Goal: Information Seeking & Learning: Learn about a topic

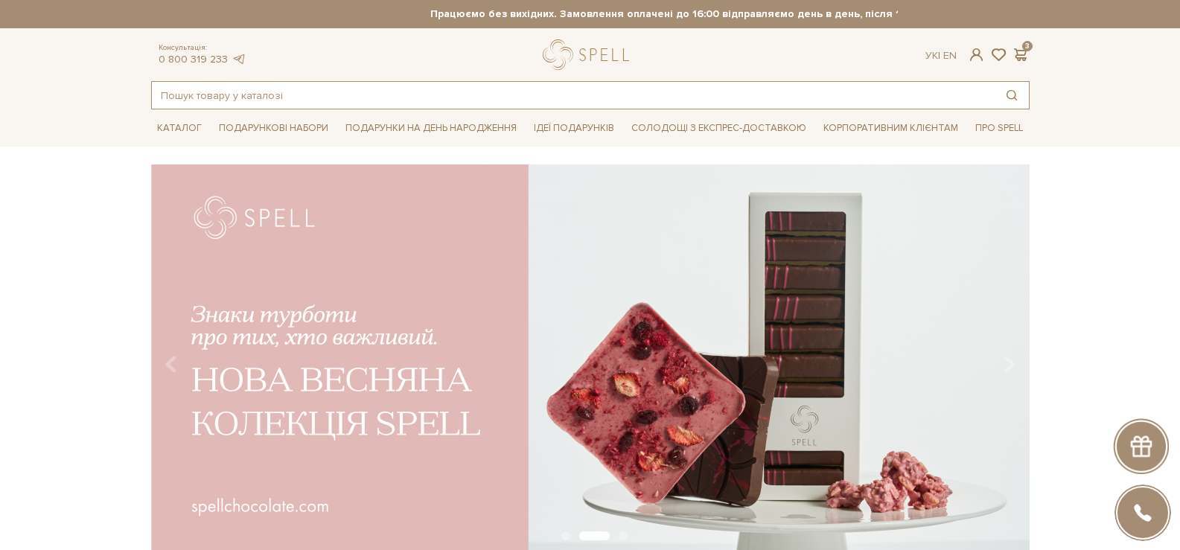
click at [241, 88] on input "text" at bounding box center [573, 95] width 843 height 27
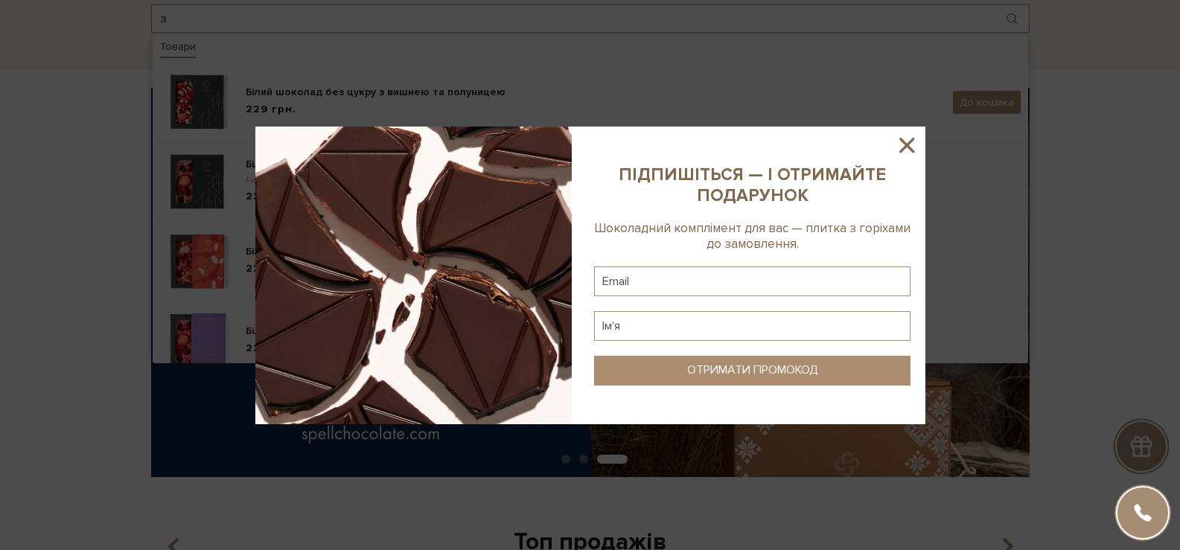
scroll to position [149, 0]
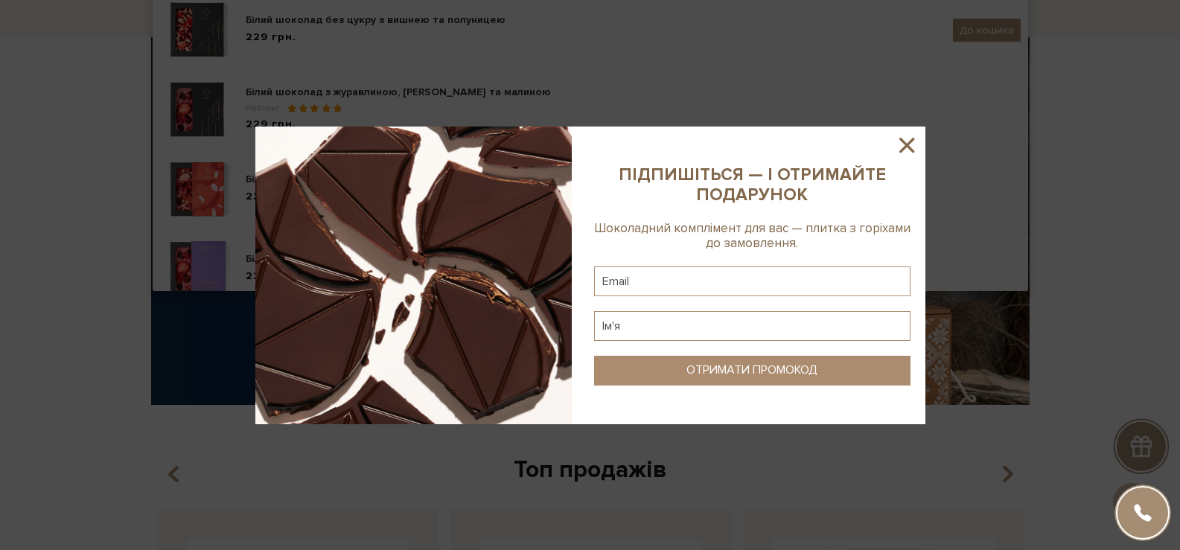
click at [906, 142] on icon at bounding box center [906, 145] width 25 height 25
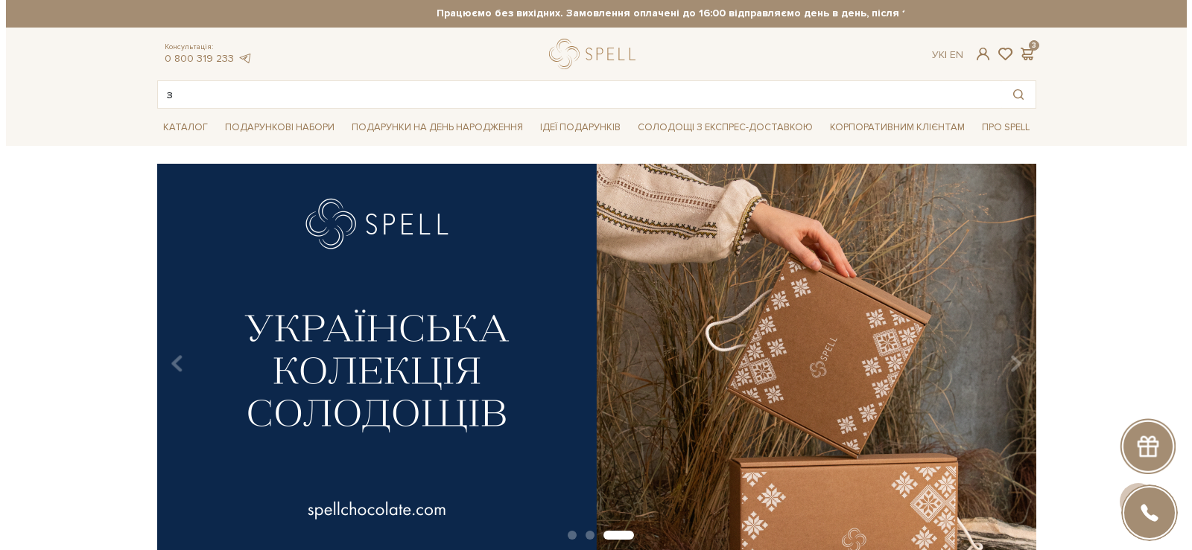
scroll to position [0, 0]
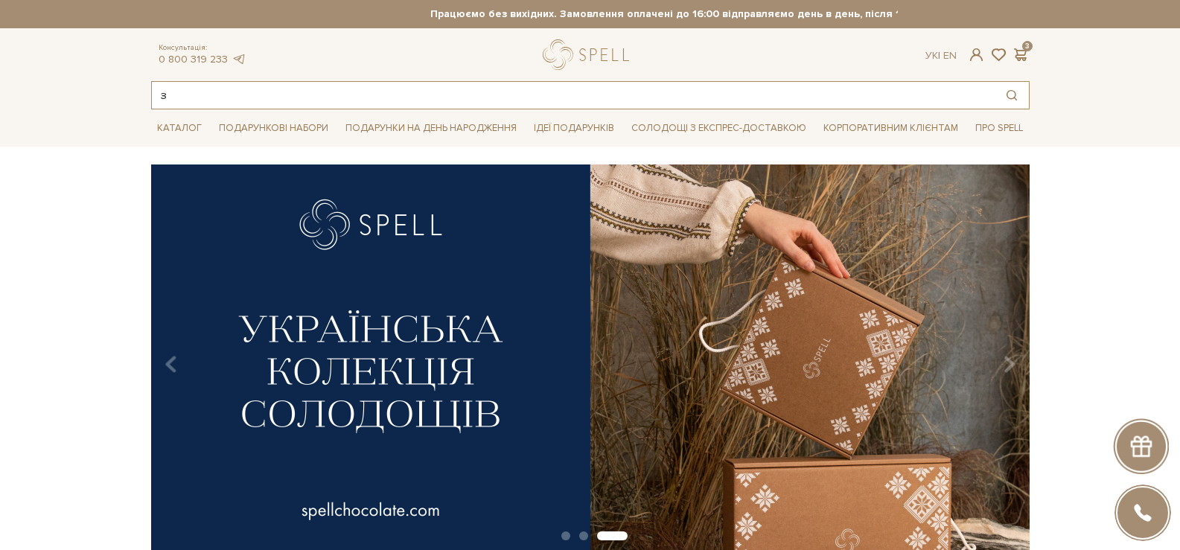
click at [296, 95] on input "з" at bounding box center [573, 95] width 843 height 27
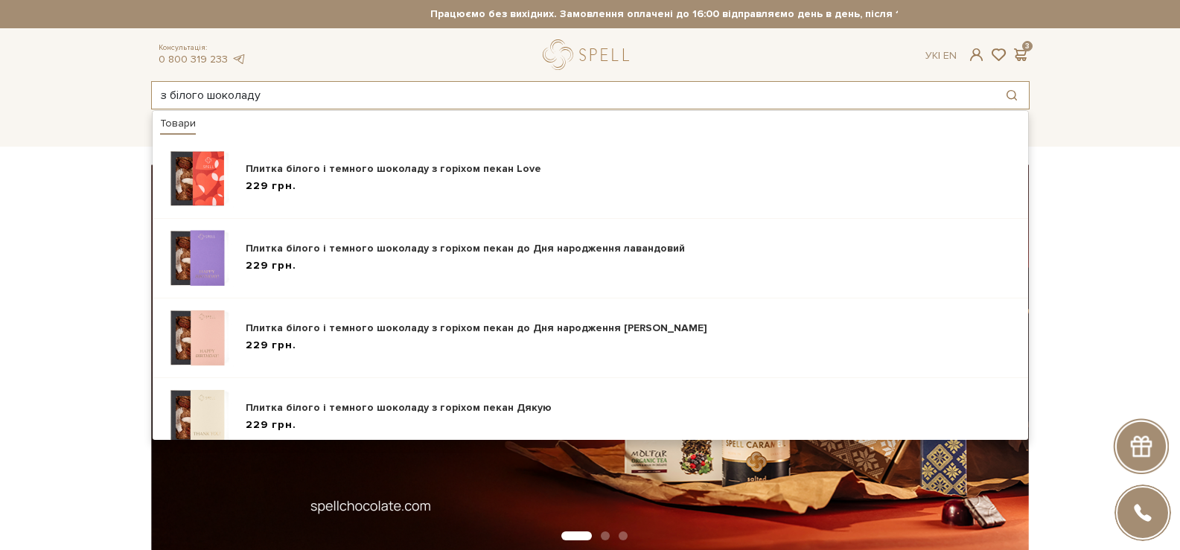
type input "з білого шоколаду"
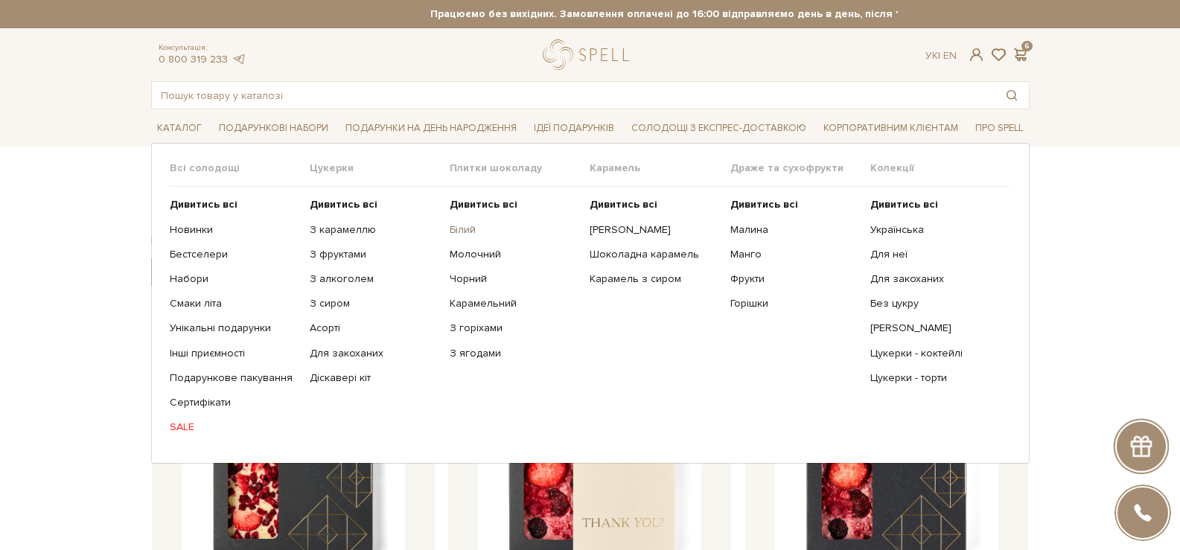
click at [463, 234] on link "Білий" at bounding box center [514, 229] width 129 height 13
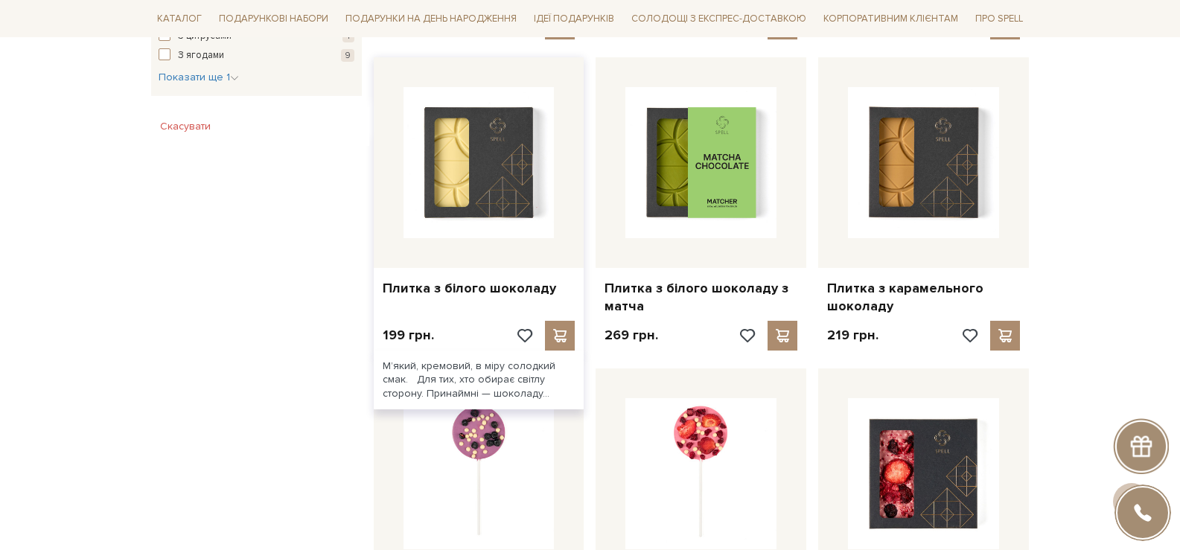
scroll to position [894, 0]
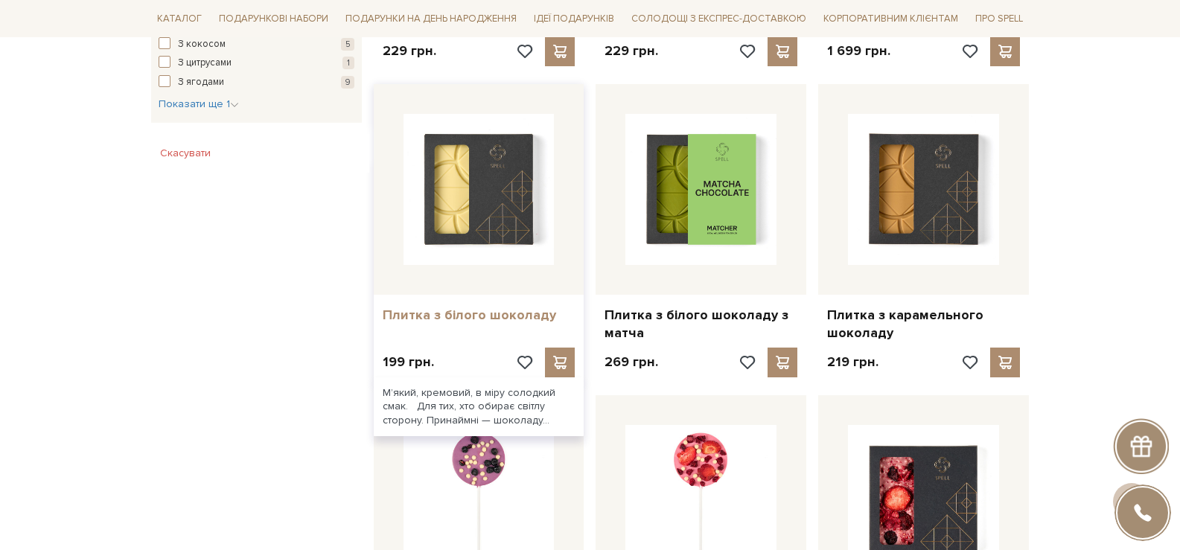
click at [433, 307] on link "Плитка з білого шоколаду" at bounding box center [479, 315] width 193 height 17
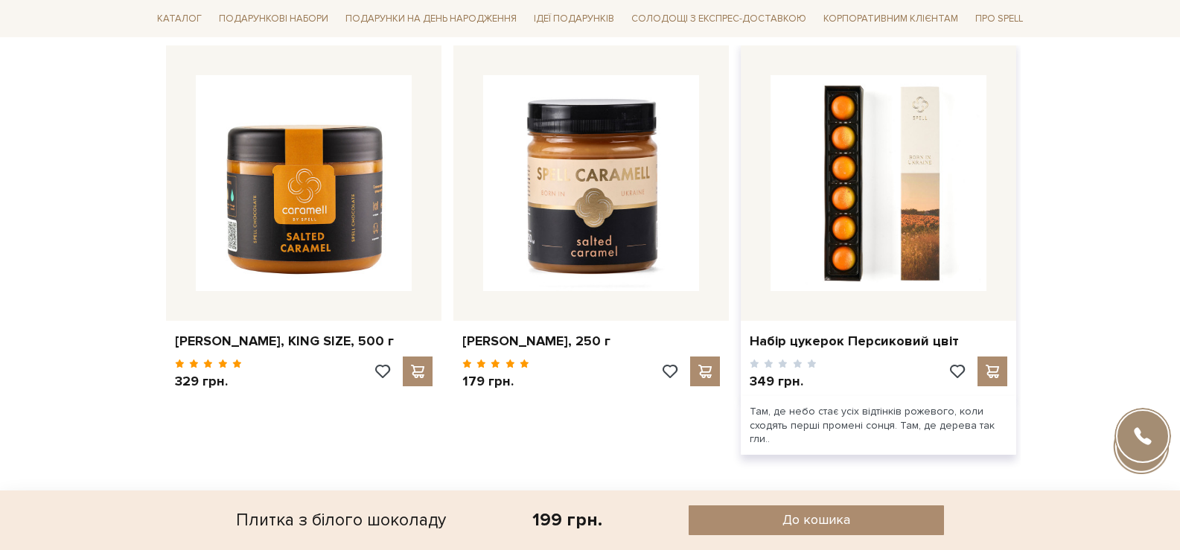
scroll to position [1192, 0]
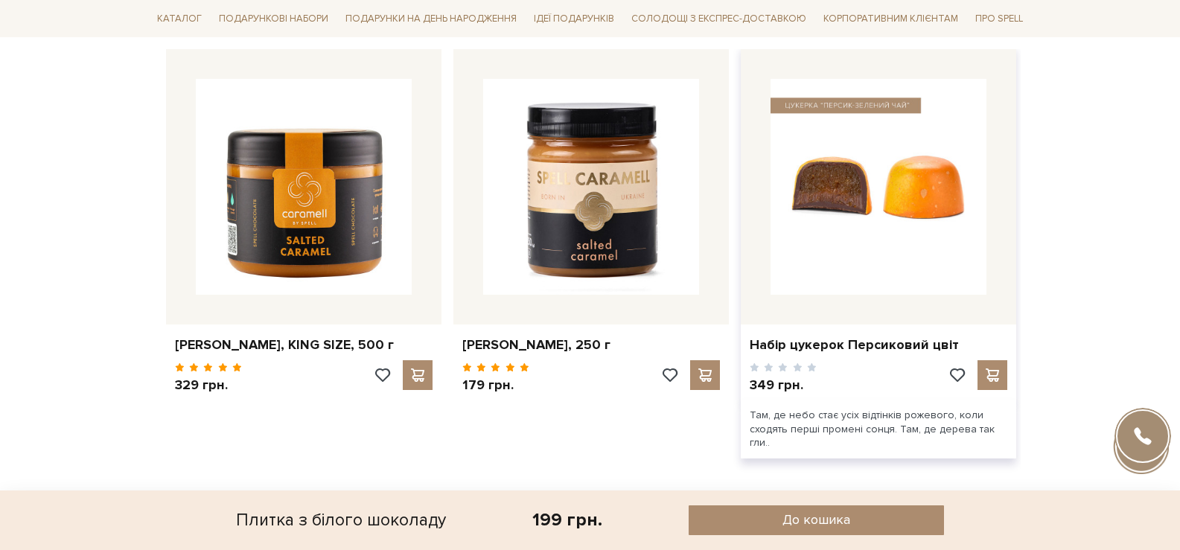
click at [903, 200] on img at bounding box center [879, 187] width 216 height 216
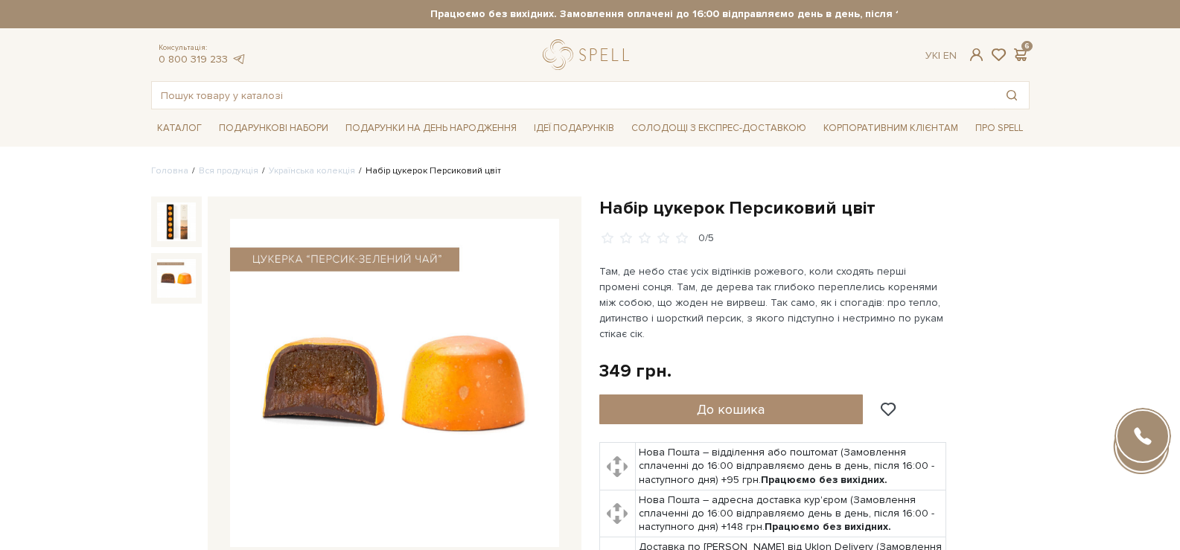
click at [279, 358] on img at bounding box center [394, 383] width 329 height 329
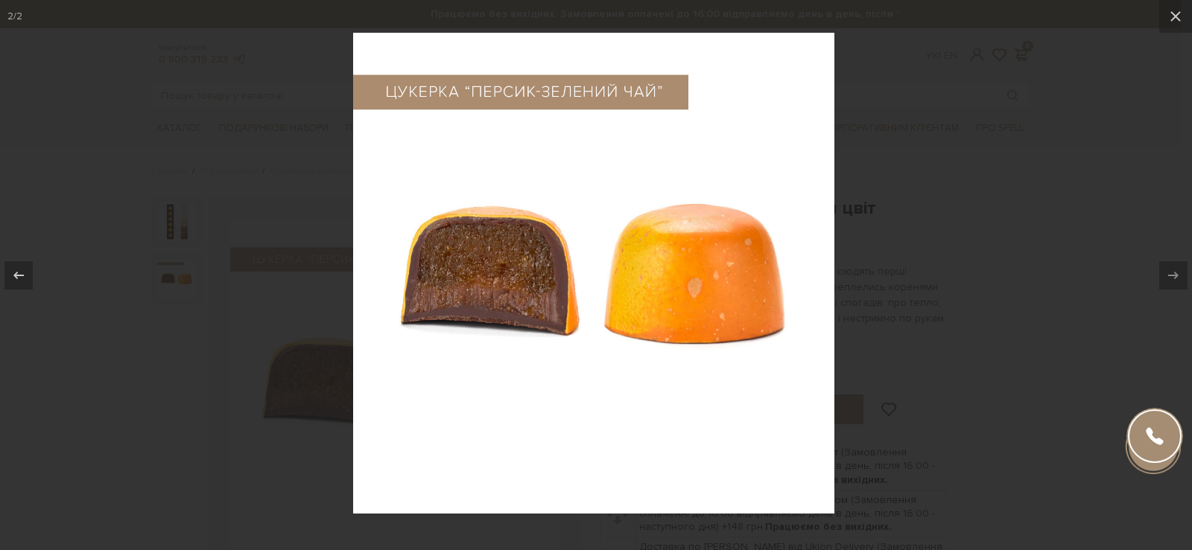
click at [509, 245] on img at bounding box center [595, 275] width 485 height 485
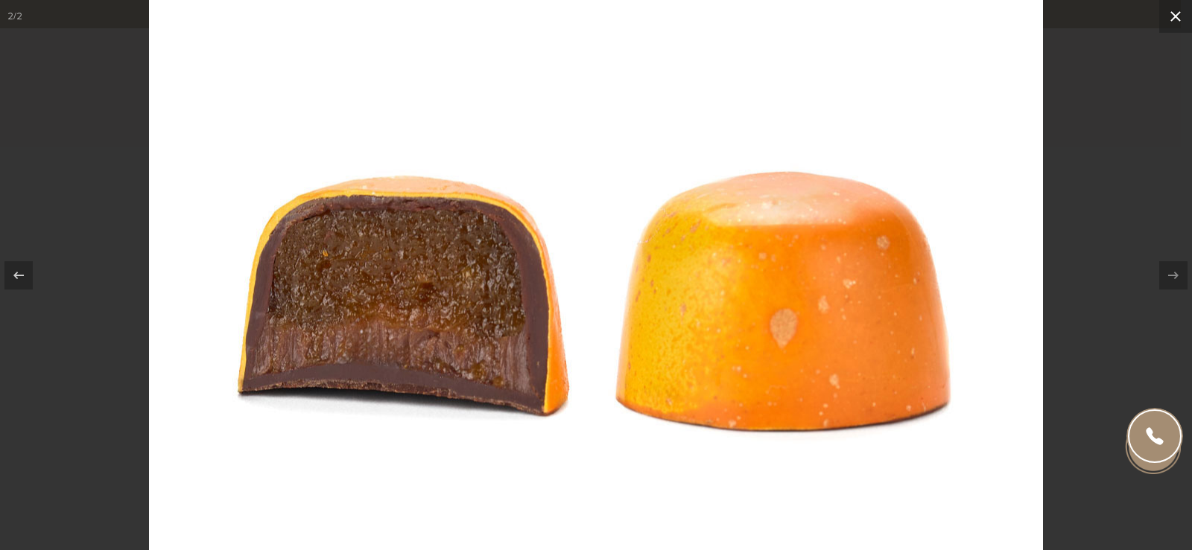
click at [1168, 14] on icon at bounding box center [1175, 16] width 18 height 18
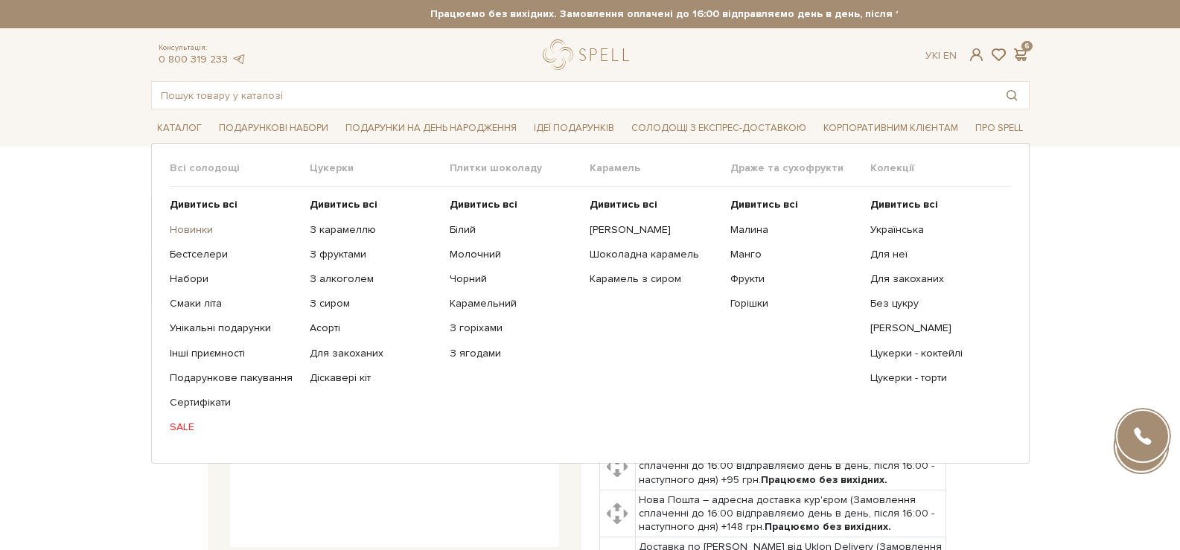
click at [187, 231] on link "Новинки" at bounding box center [234, 229] width 129 height 13
